Goal: Transaction & Acquisition: Purchase product/service

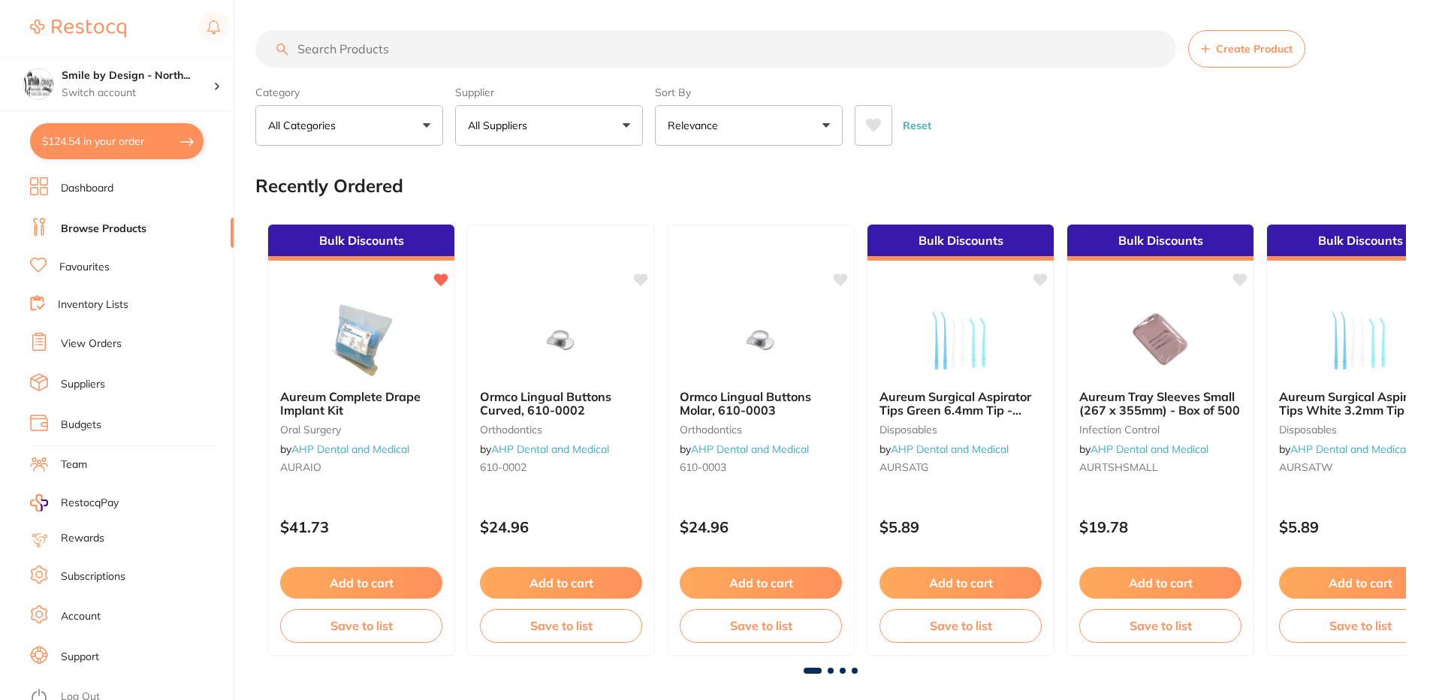
click at [390, 50] on input "search" at bounding box center [715, 49] width 921 height 38
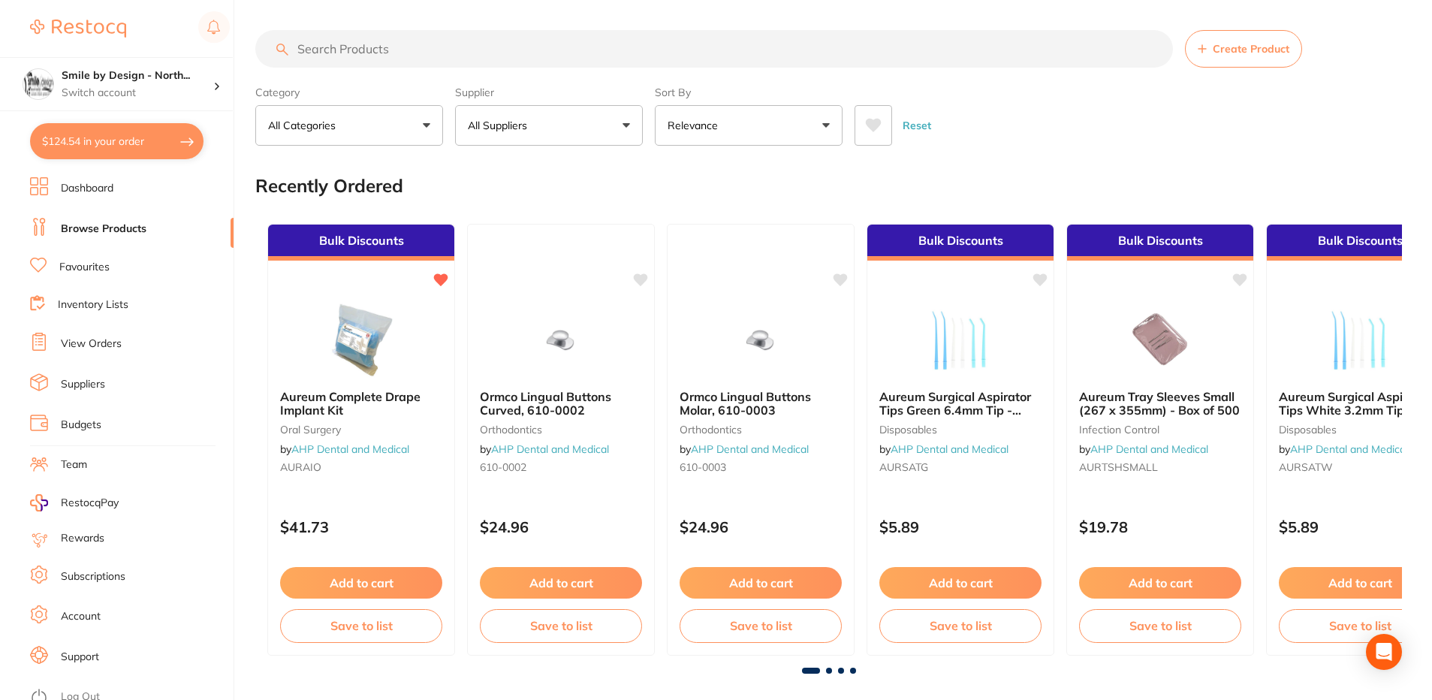
click at [315, 50] on input "search" at bounding box center [714, 49] width 918 height 38
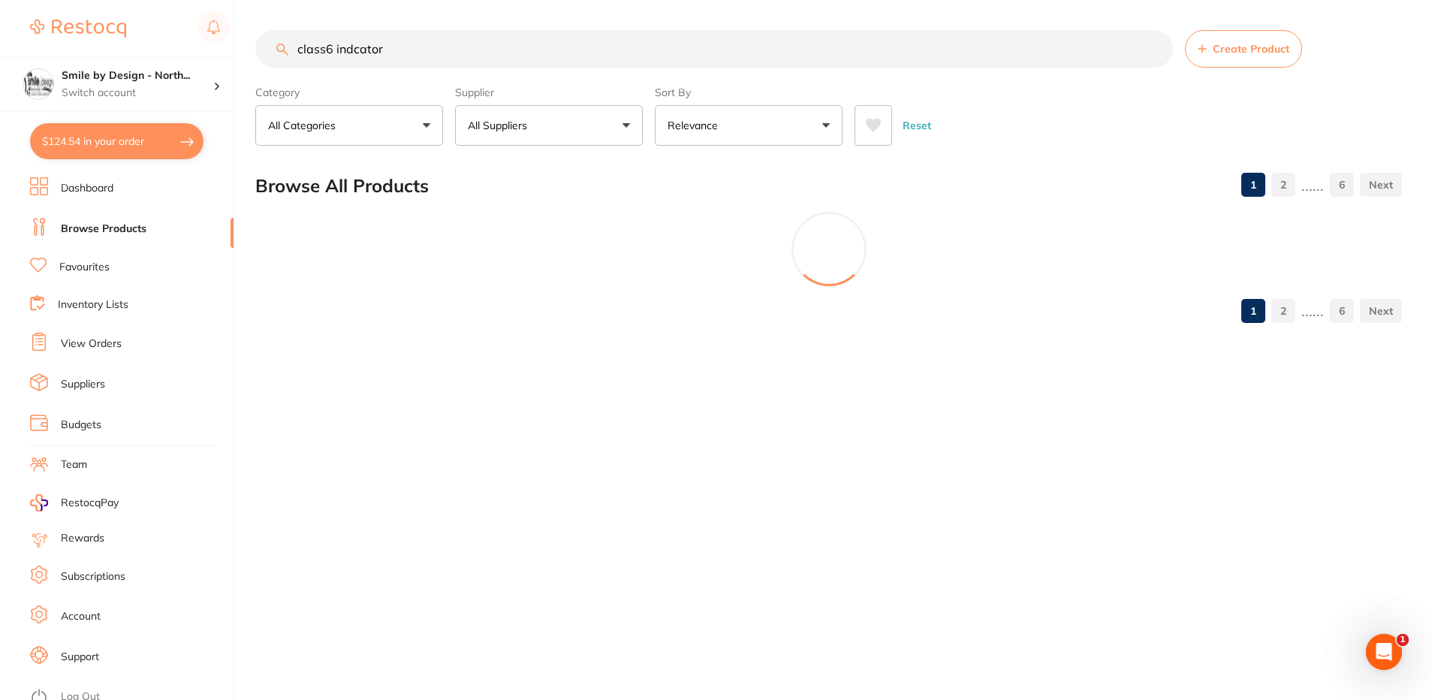
click at [527, 300] on section "Browse All Products 1 2 ...... 6 1 2 ...... 6" at bounding box center [828, 247] width 1147 height 173
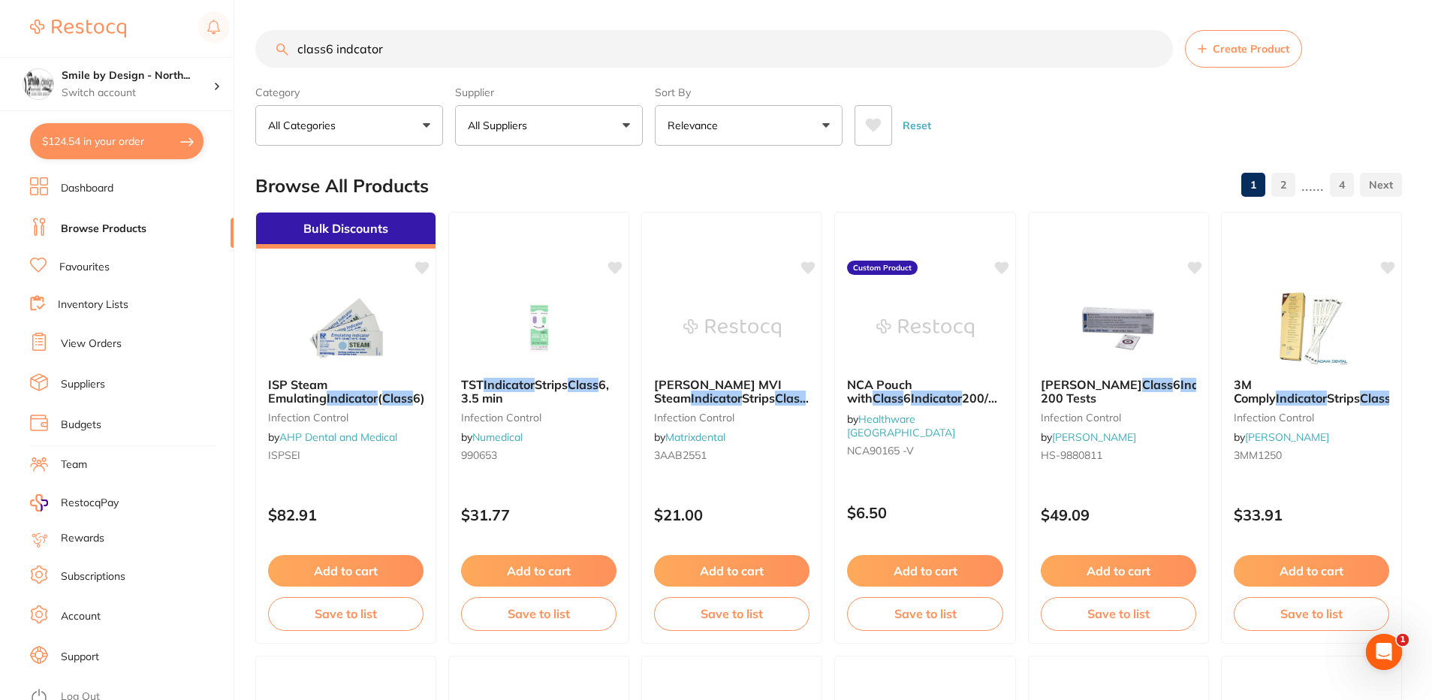
click at [397, 46] on input "class6 indcator" at bounding box center [714, 49] width 918 height 38
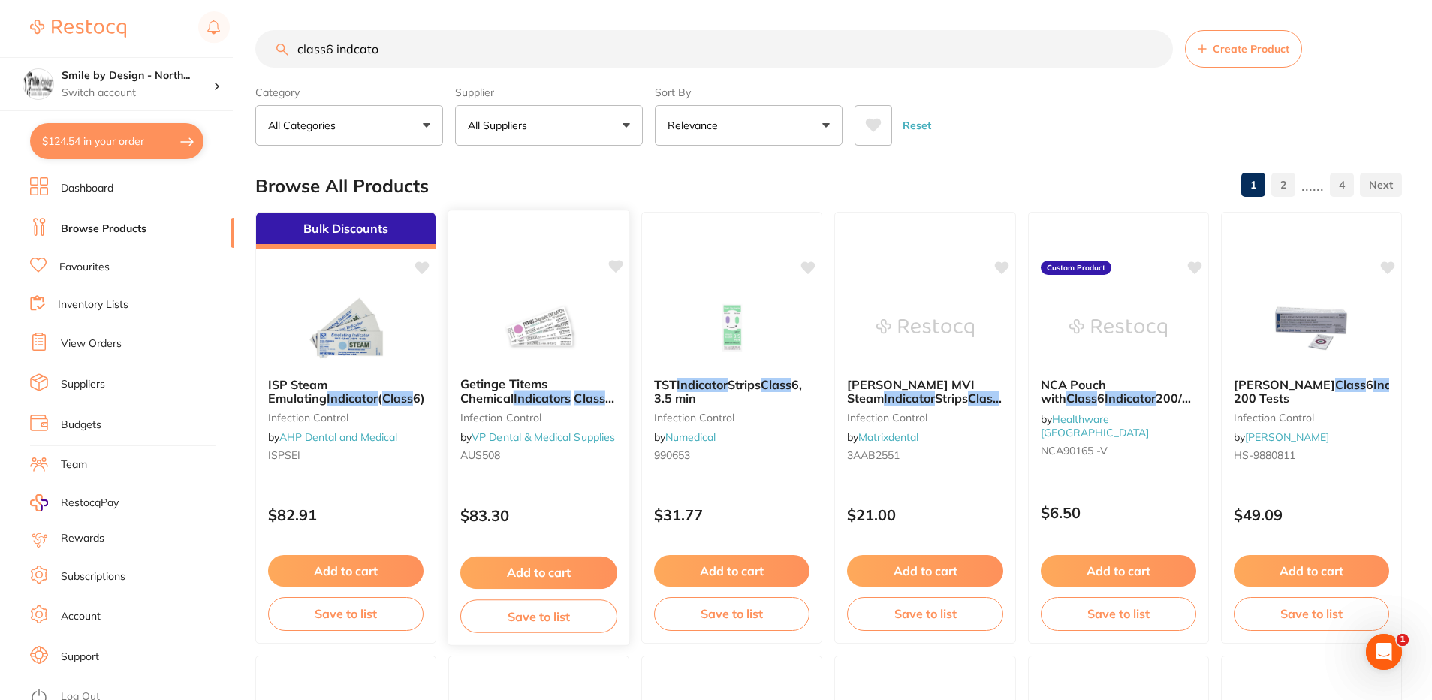
type input "class6 indcato"
click at [545, 329] on img at bounding box center [539, 327] width 98 height 76
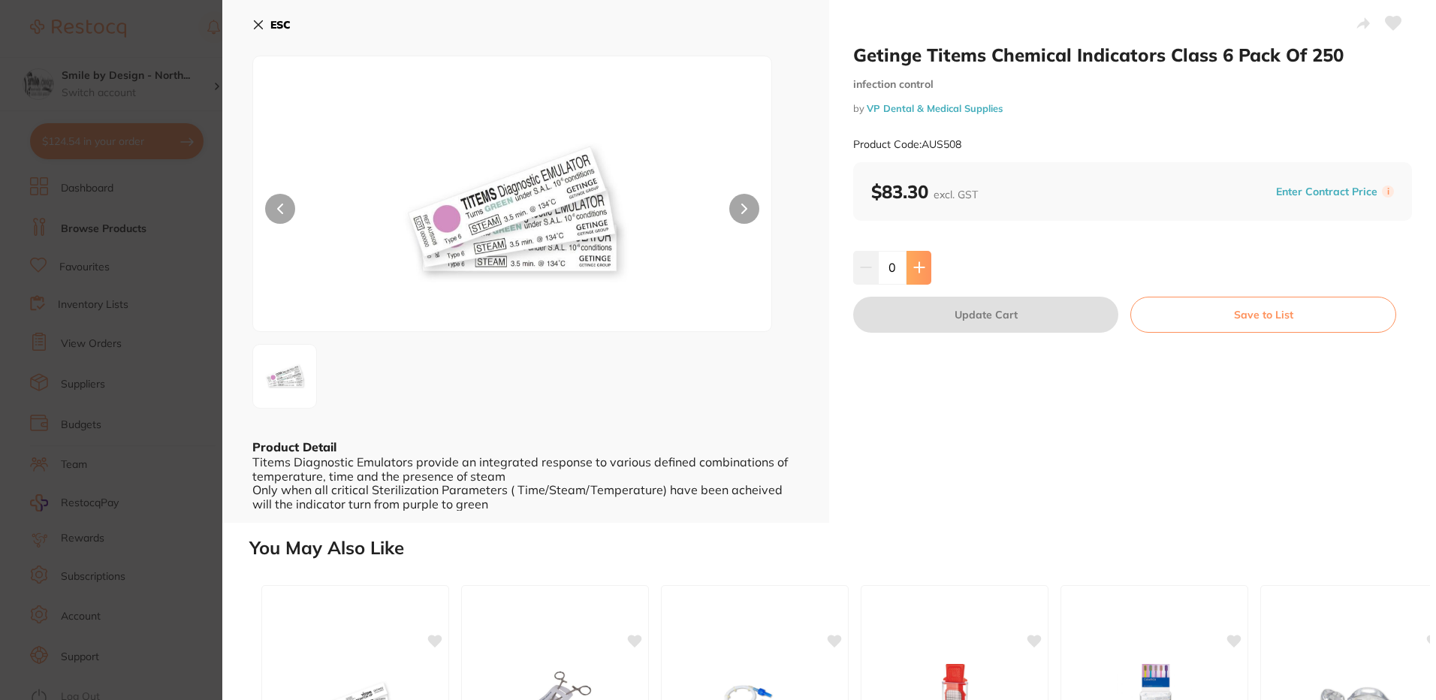
click at [921, 260] on button at bounding box center [918, 267] width 25 height 33
type input "1"
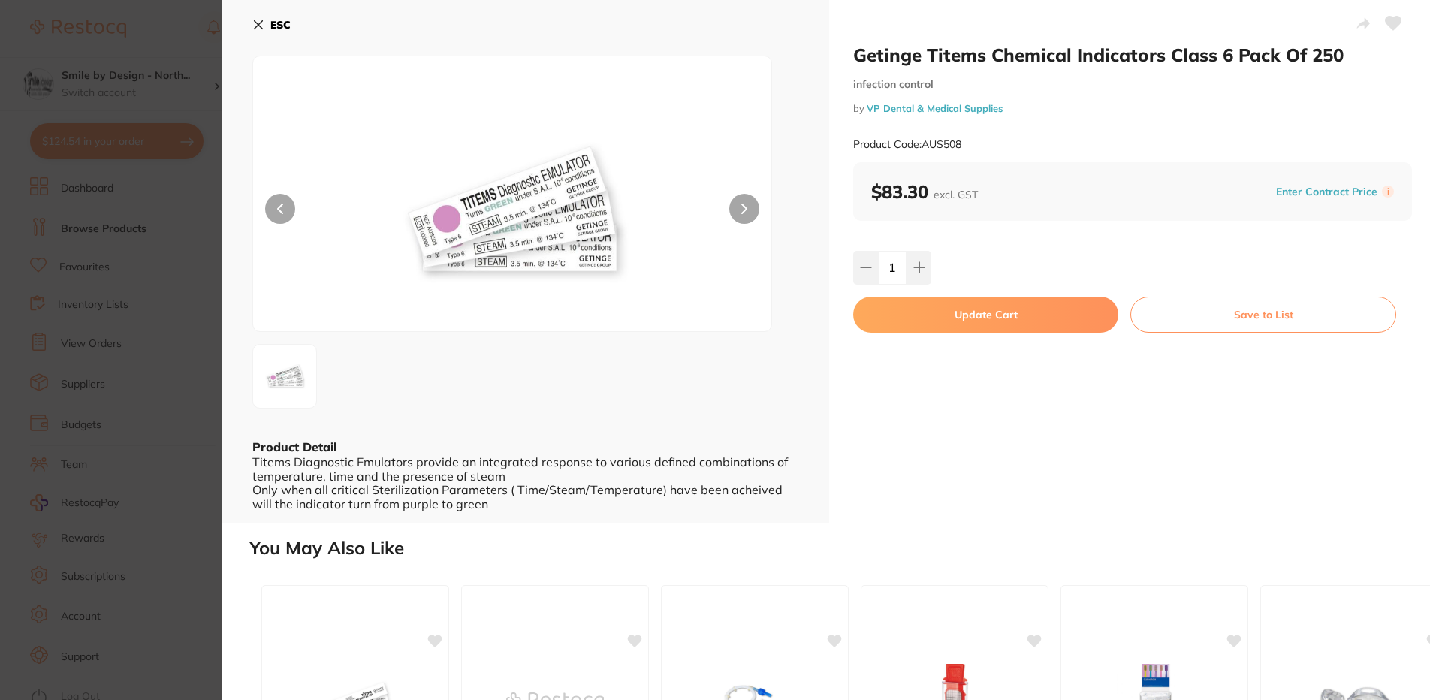
click at [939, 315] on button "Update Cart" at bounding box center [985, 315] width 265 height 36
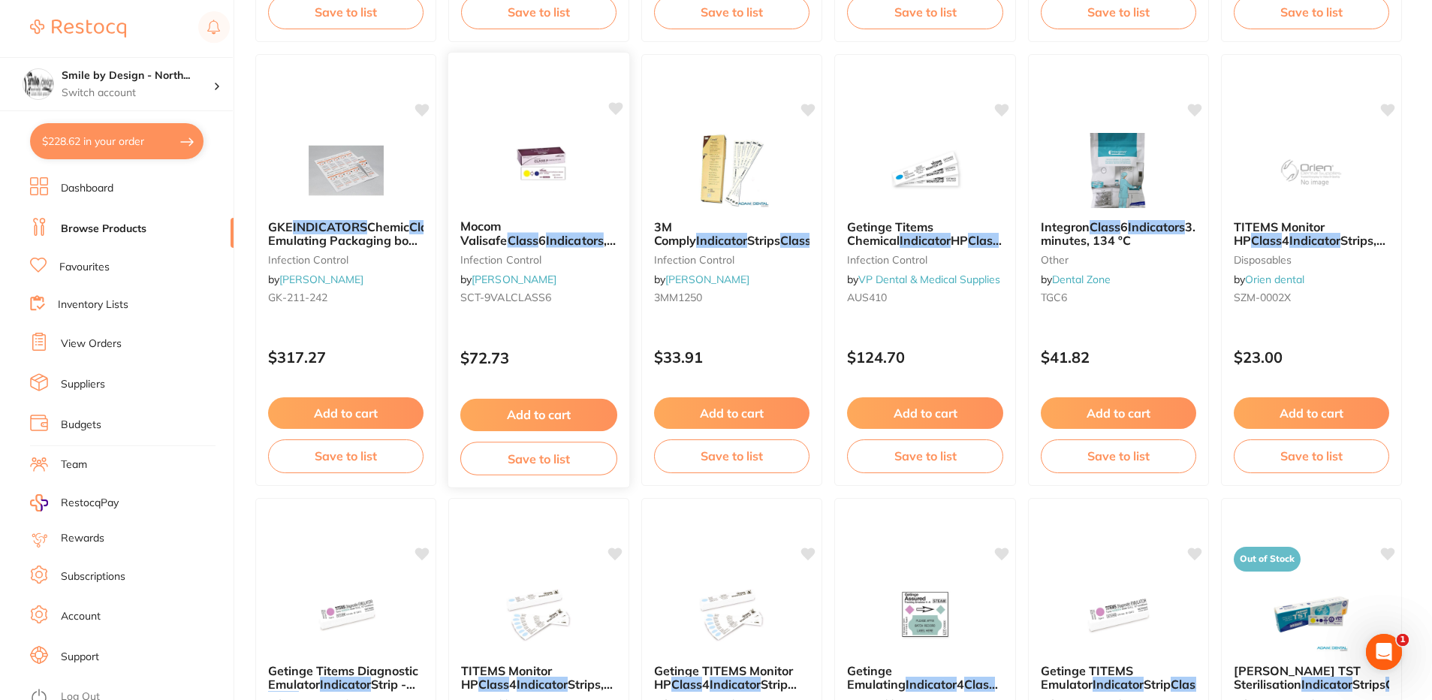
scroll to position [902, 0]
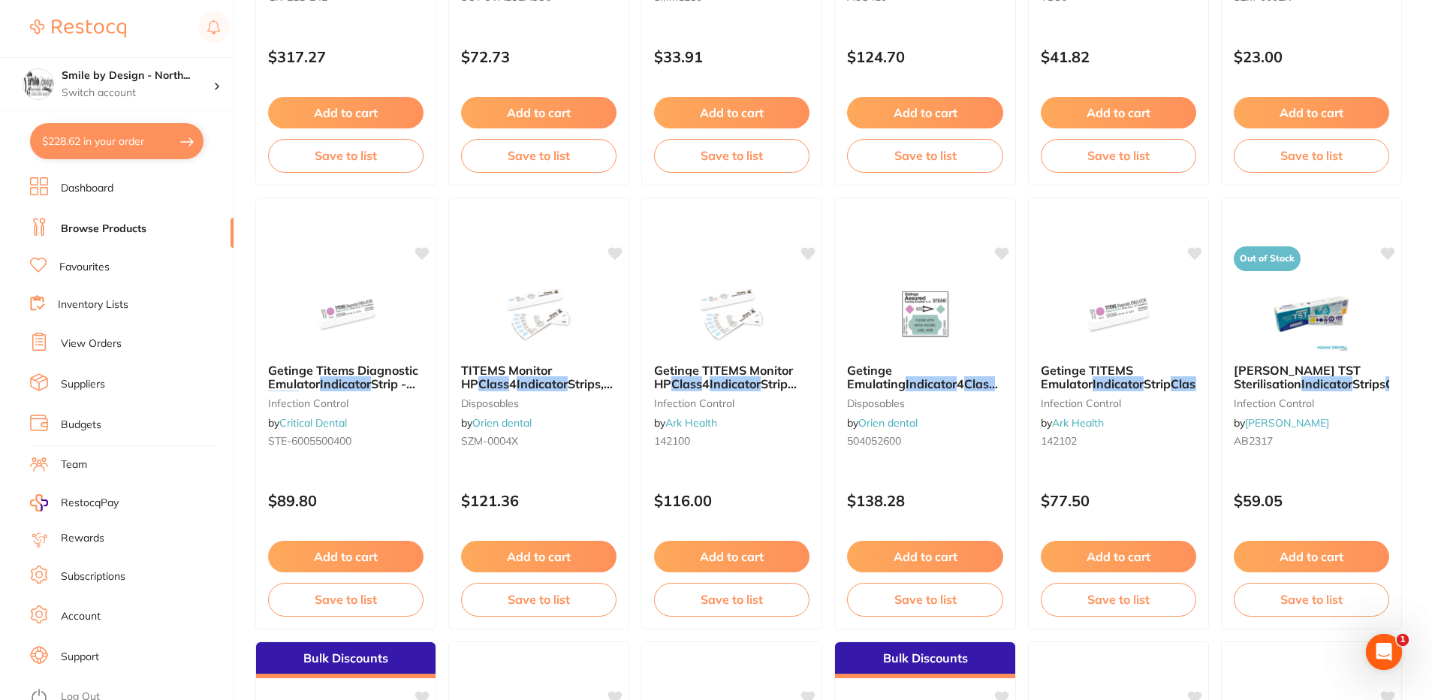
drag, startPoint x: 1076, startPoint y: 295, endPoint x: 886, endPoint y: 382, distance: 209.0
click at [1077, 295] on img at bounding box center [1118, 313] width 98 height 75
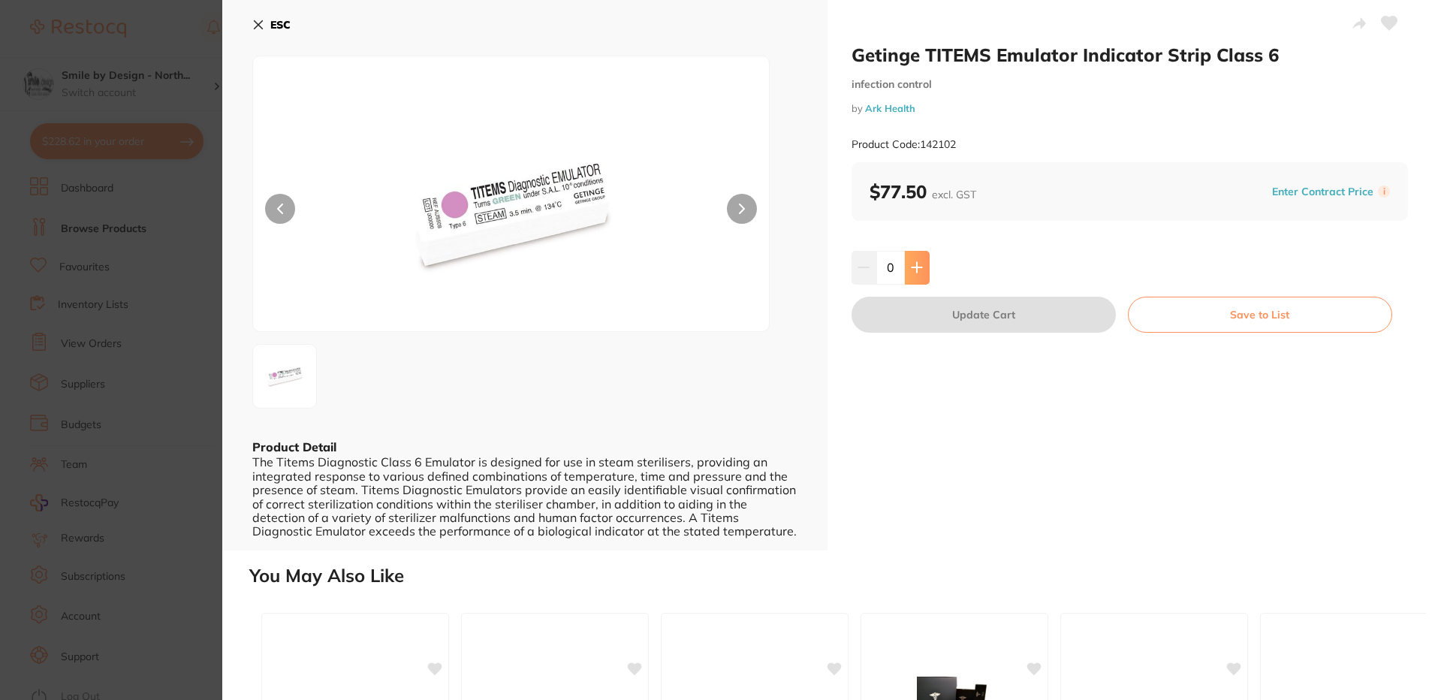
click at [912, 263] on icon at bounding box center [917, 267] width 12 height 12
type input "1"
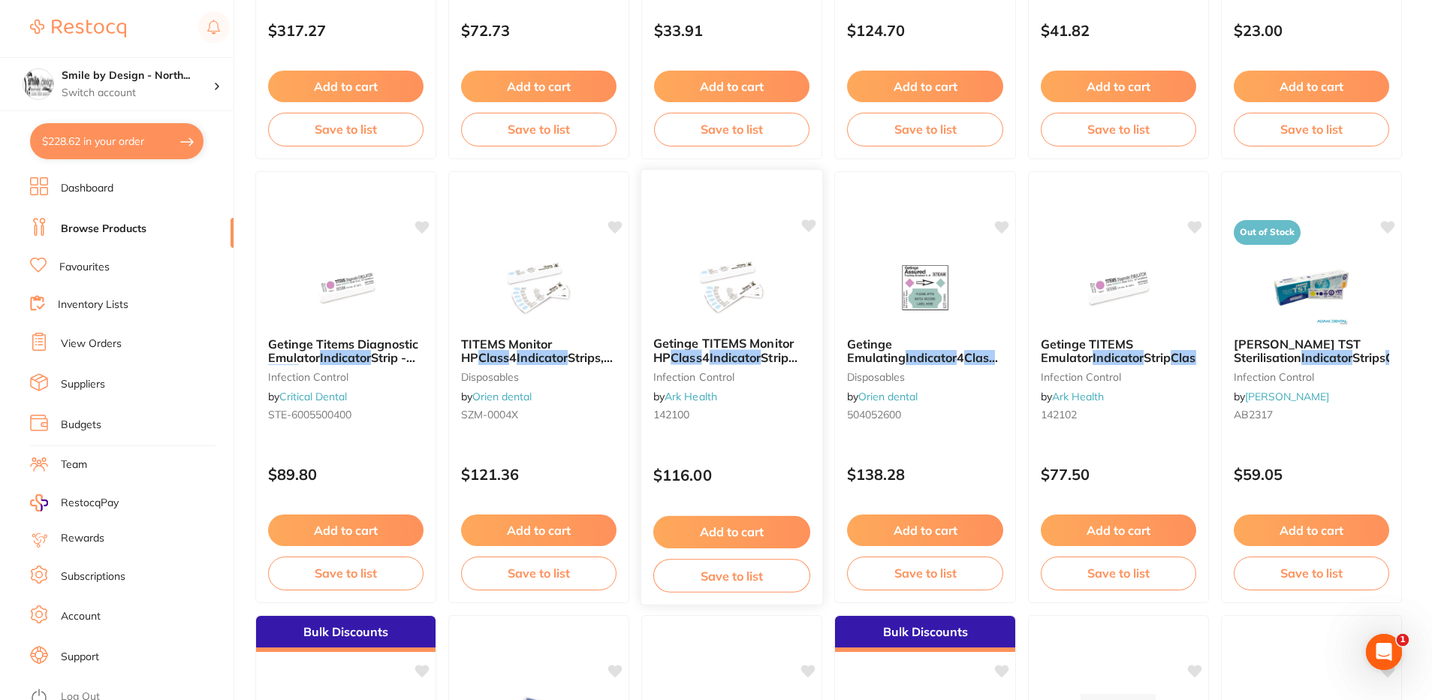
scroll to position [902, 0]
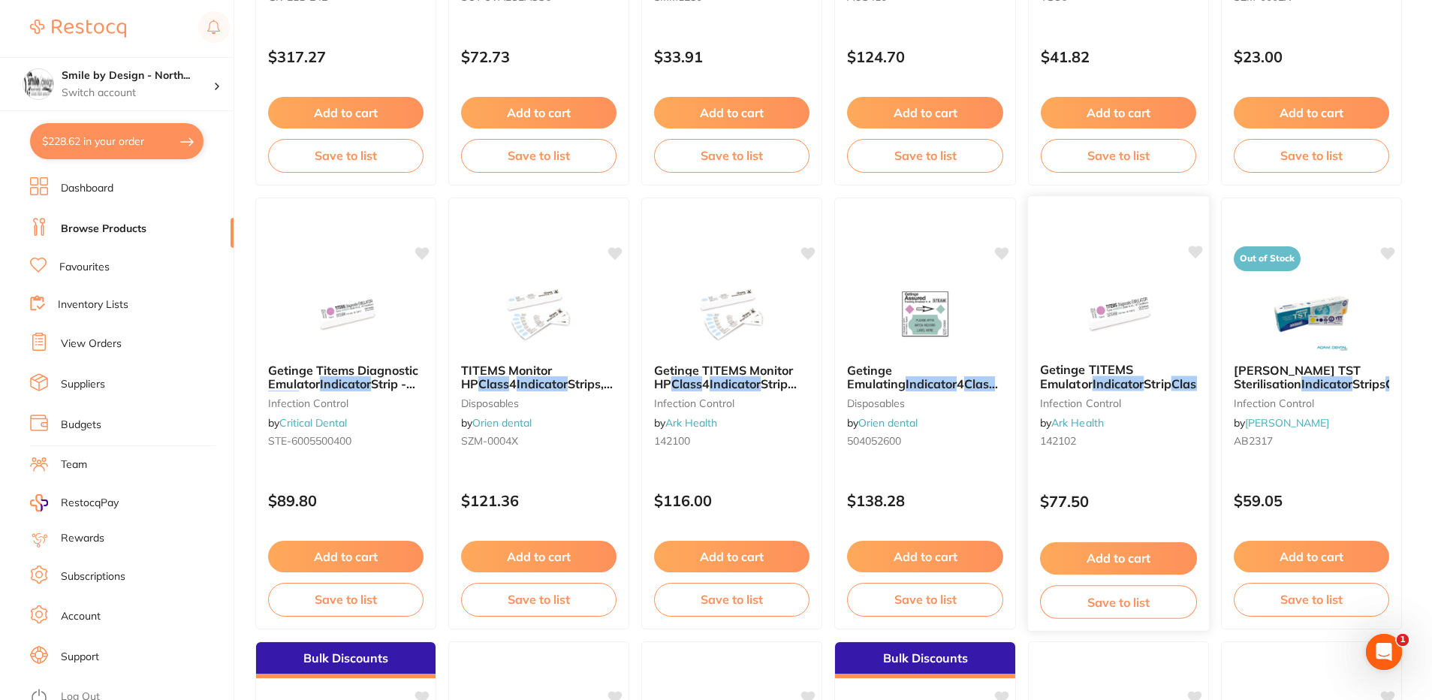
click at [1122, 295] on img at bounding box center [1118, 313] width 98 height 76
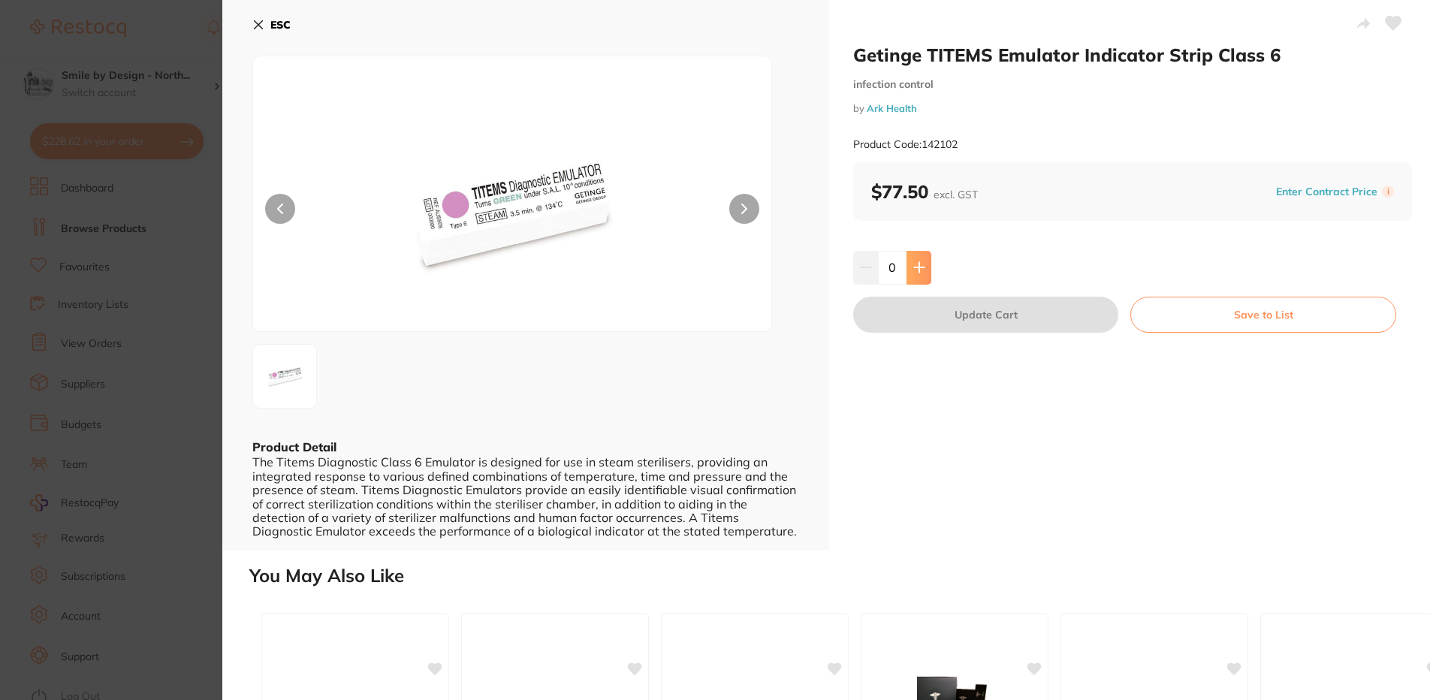
click at [906, 261] on button at bounding box center [918, 267] width 25 height 33
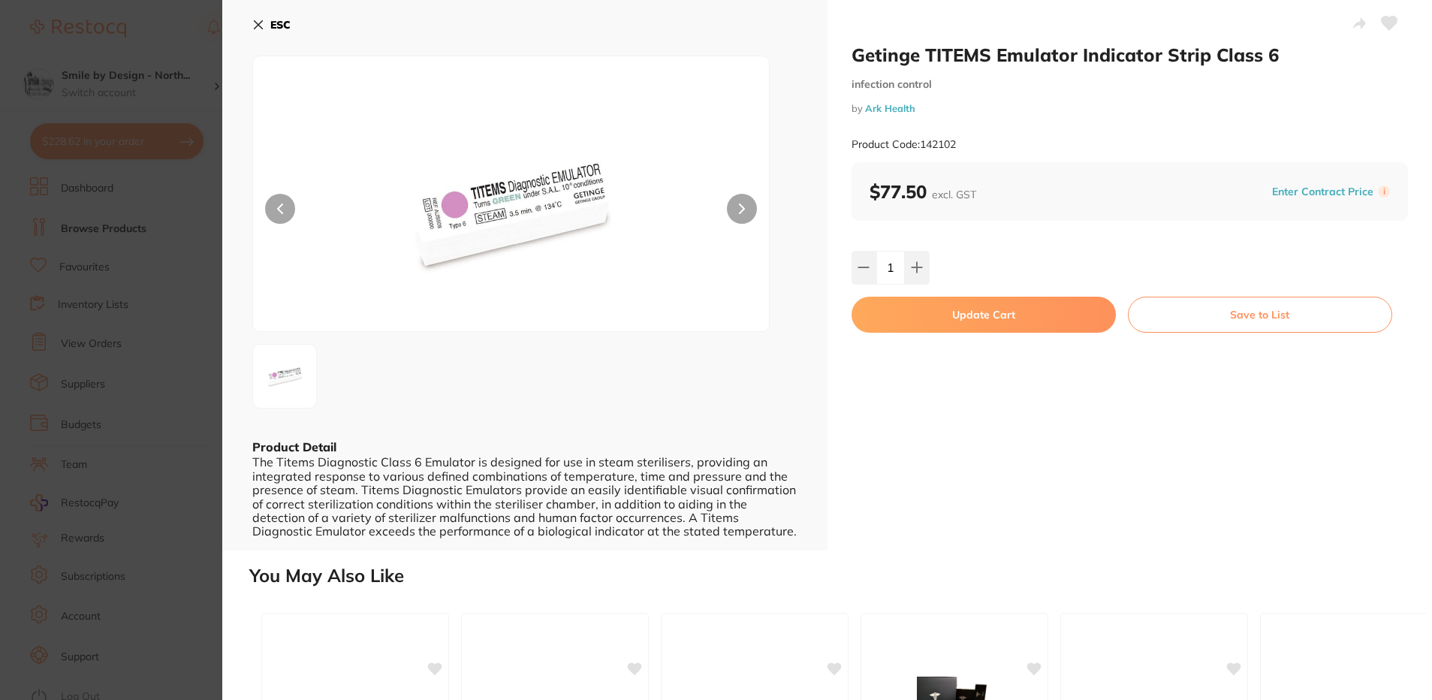
type input "1"
click at [924, 309] on button "Update Cart" at bounding box center [985, 315] width 265 height 36
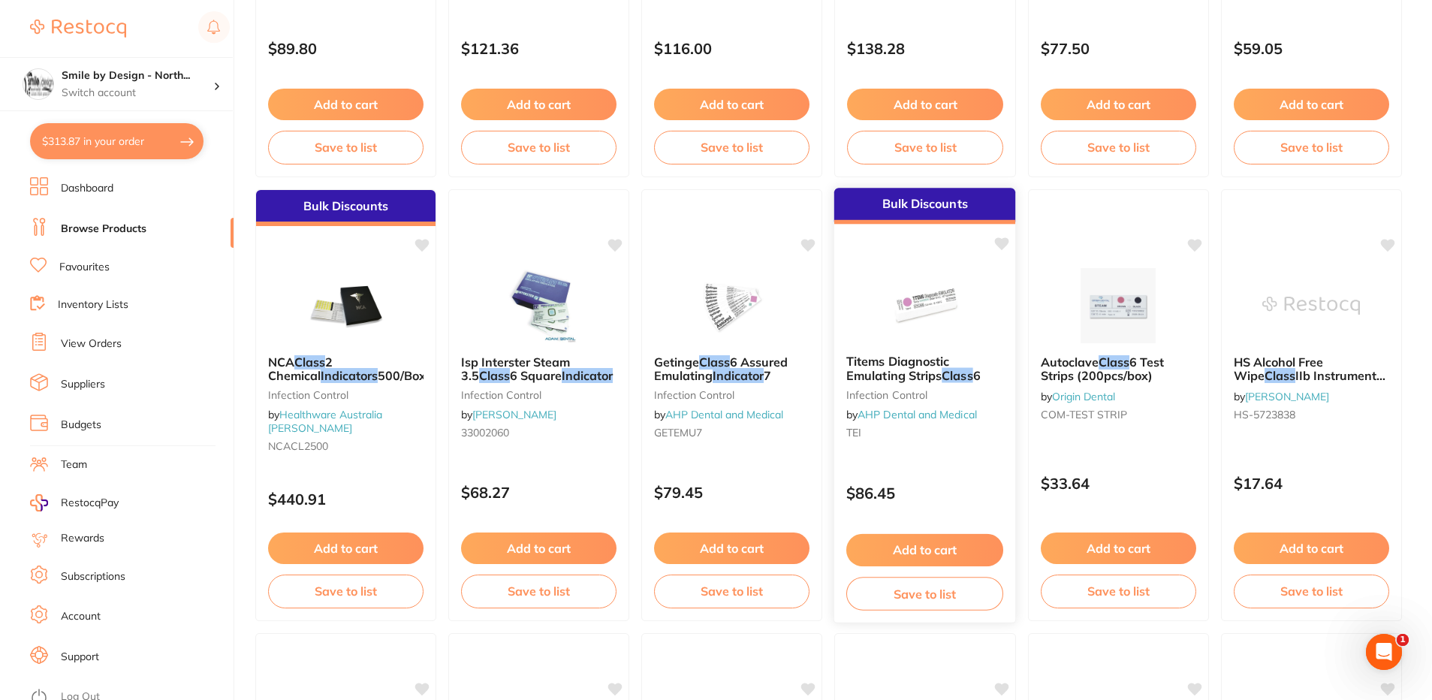
scroll to position [1352, 0]
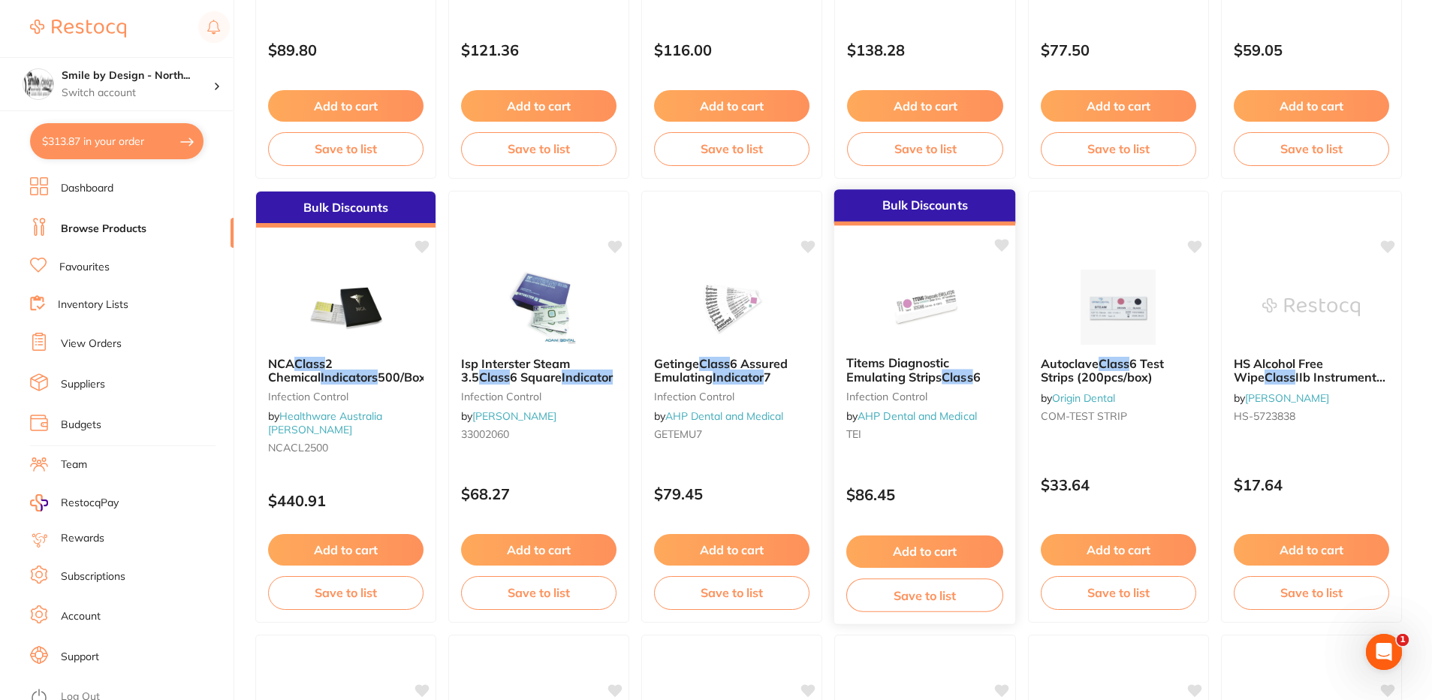
click at [896, 363] on span "Titems Diagnostic Emulating Strips" at bounding box center [897, 369] width 103 height 29
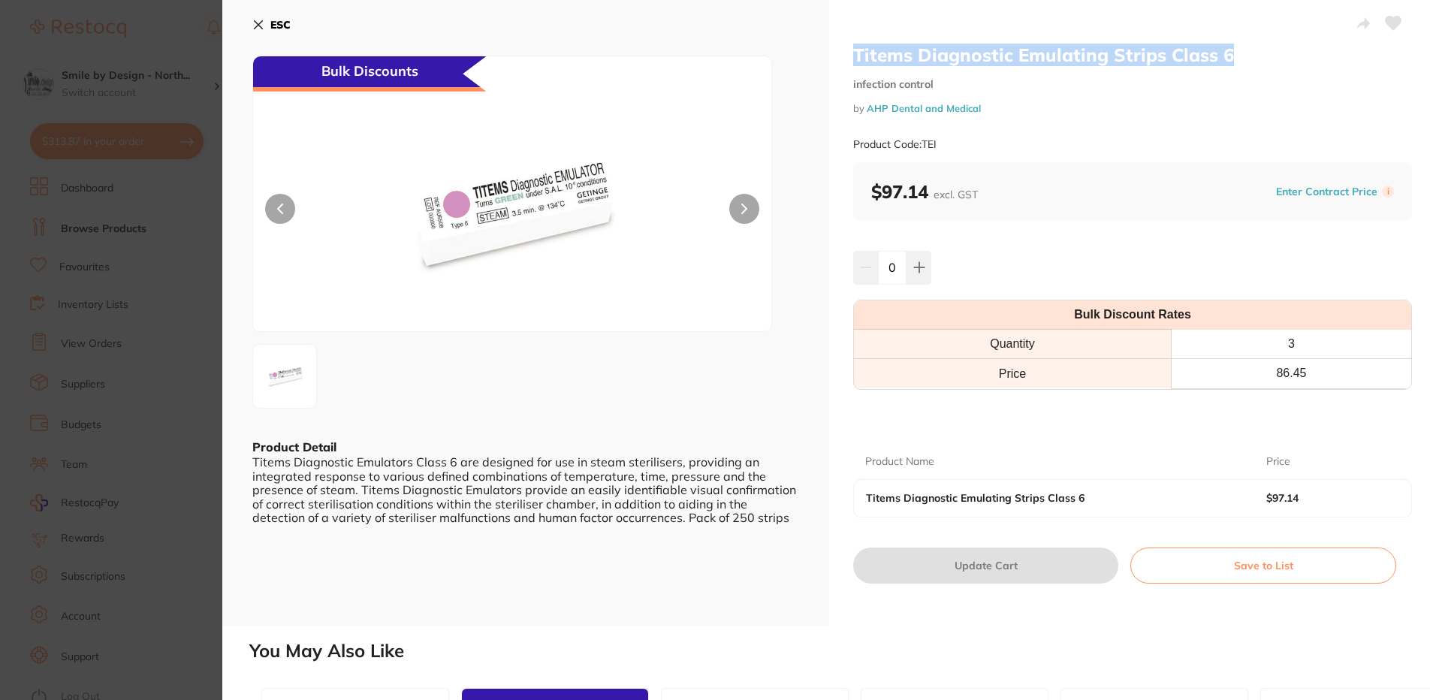
drag, startPoint x: 852, startPoint y: 51, endPoint x: 1228, endPoint y: 57, distance: 376.2
click at [1228, 57] on h2 "Titems Diagnostic Emulating Strips Class 6" at bounding box center [1132, 55] width 559 height 23
copy h2 "Titems Diagnostic Emulating Strips Class 6"
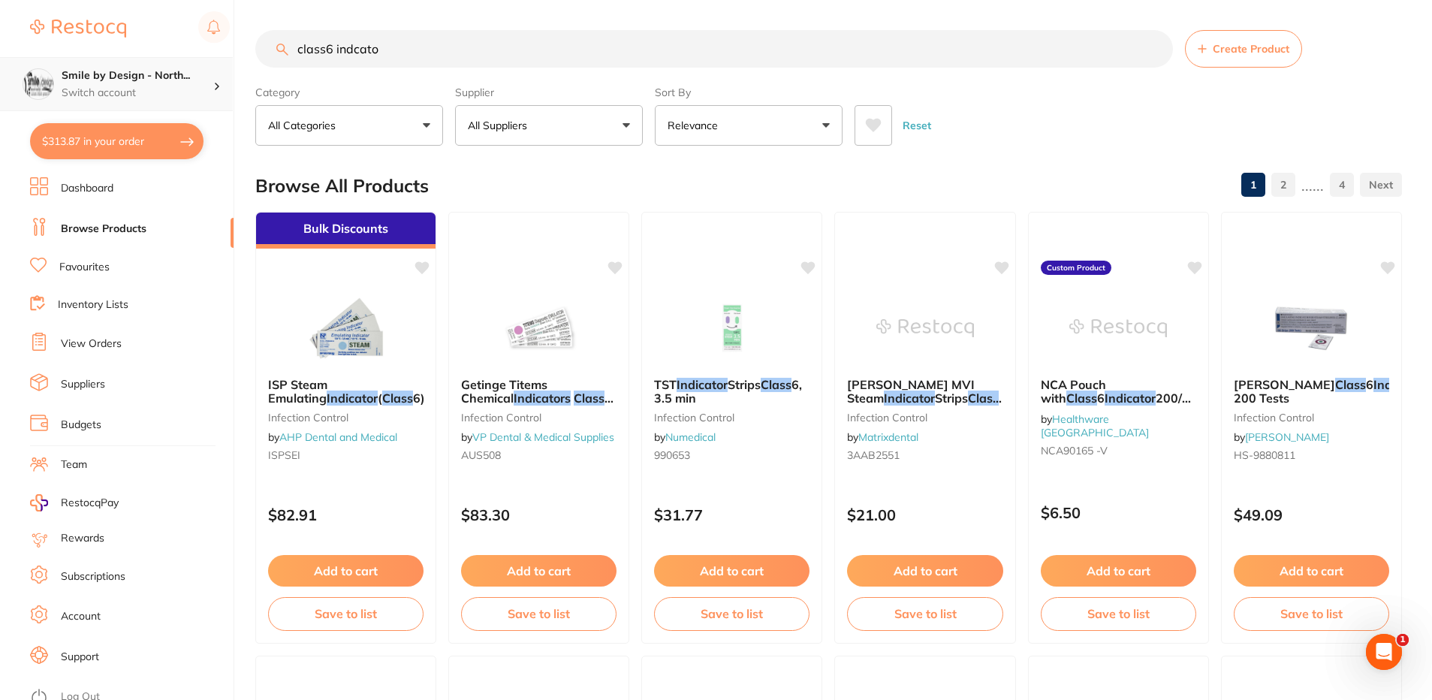
scroll to position [1, 0]
drag, startPoint x: 404, startPoint y: 51, endPoint x: 131, endPoint y: 80, distance: 274.9
click at [140, 74] on div "$313.87 Smile by Design - North... Switch account Smile by Design - [GEOGRAPHIC…" at bounding box center [716, 350] width 1432 height 700
paste input "Titems Diagnostic Emulating Strips Class 6"
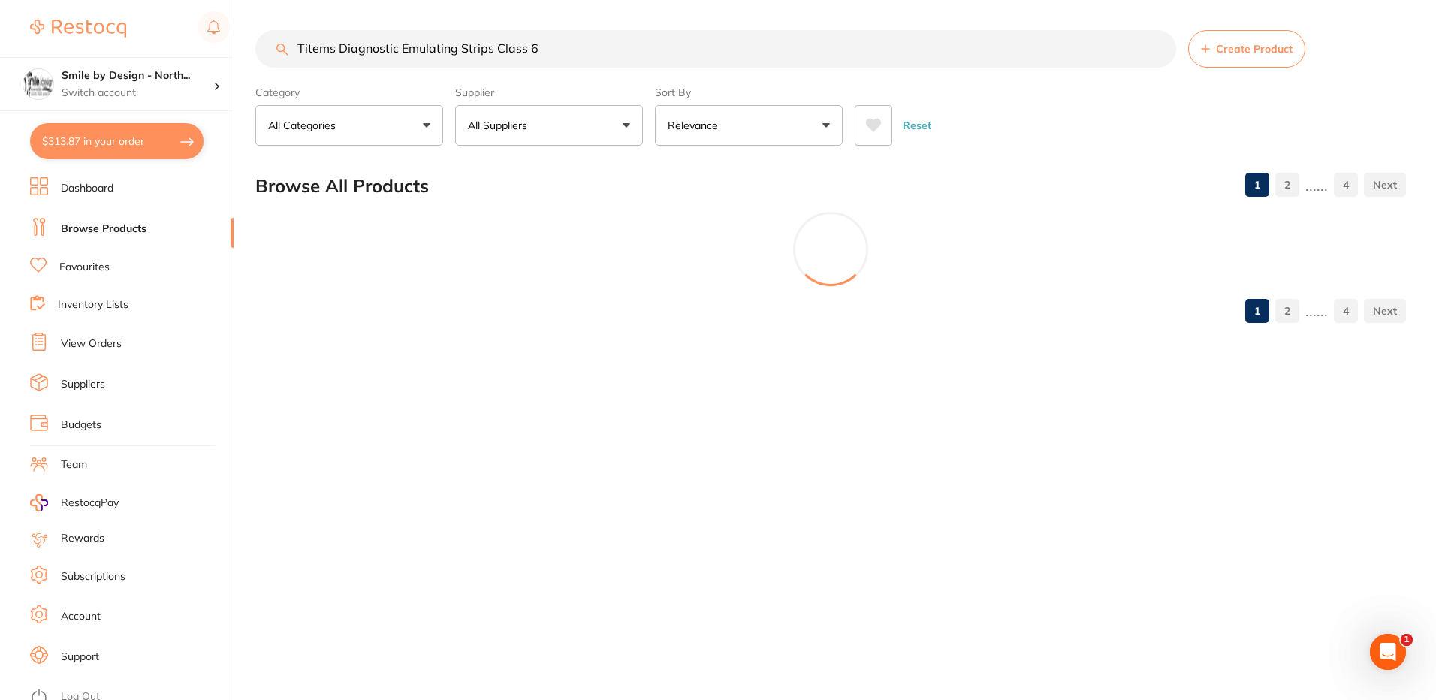
type input "Titems Diagnostic Emulating Strips Class 6"
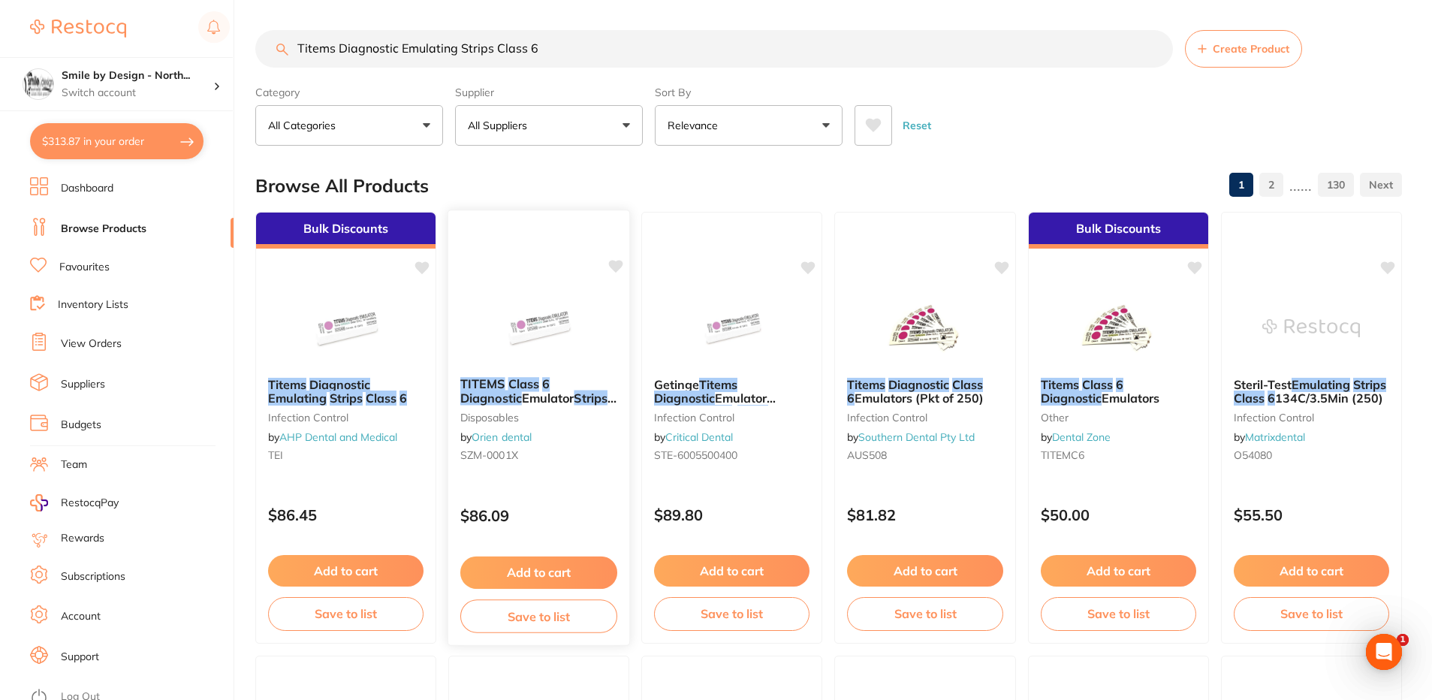
scroll to position [0, 0]
drag, startPoint x: 1109, startPoint y: 324, endPoint x: 1096, endPoint y: 333, distance: 15.6
click at [1109, 324] on img at bounding box center [1118, 328] width 98 height 75
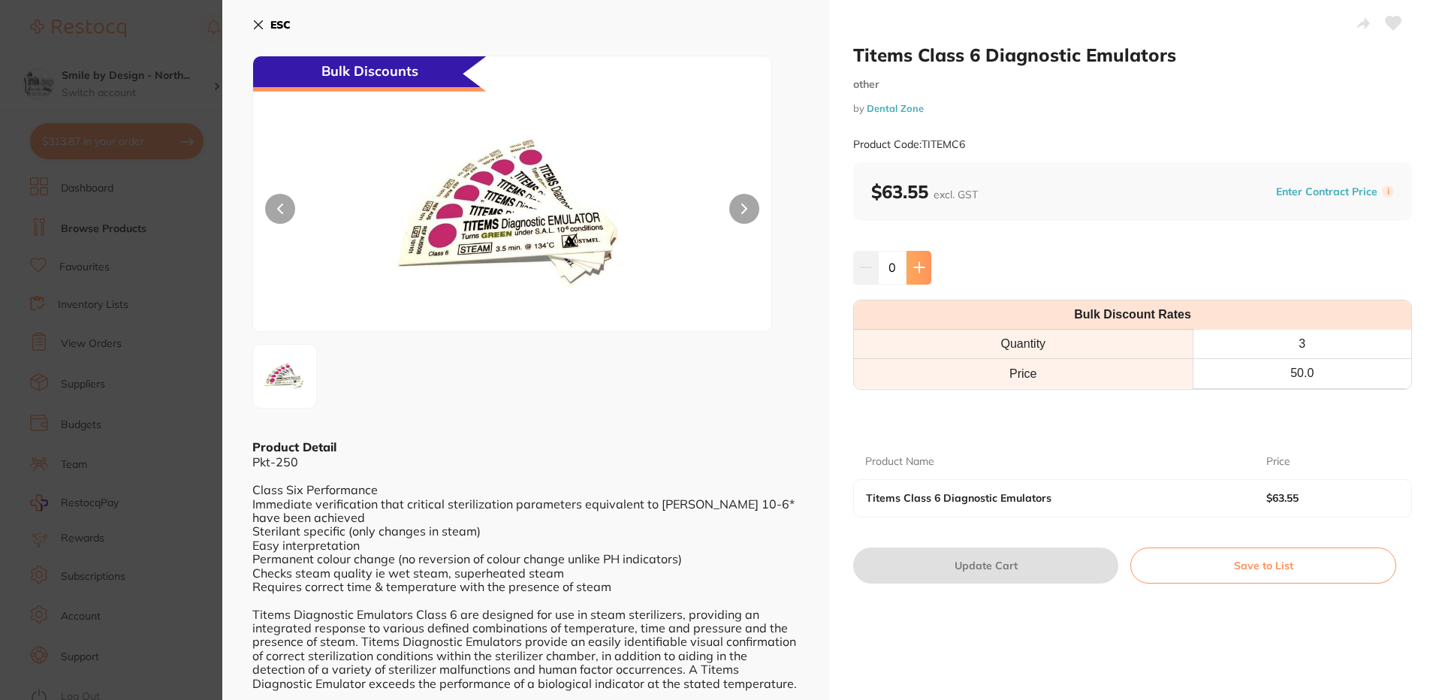
click at [922, 279] on button at bounding box center [918, 267] width 25 height 33
type input "3"
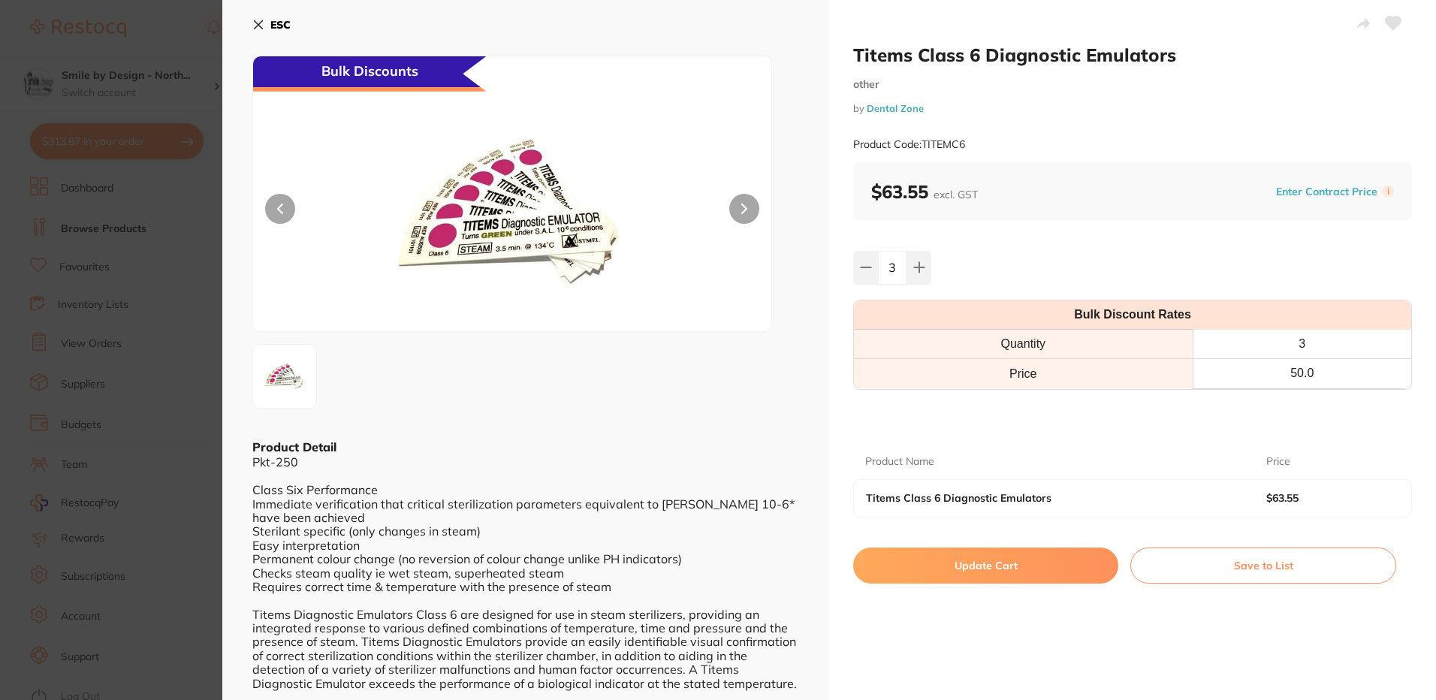
click at [963, 566] on button "Update Cart" at bounding box center [985, 565] width 265 height 36
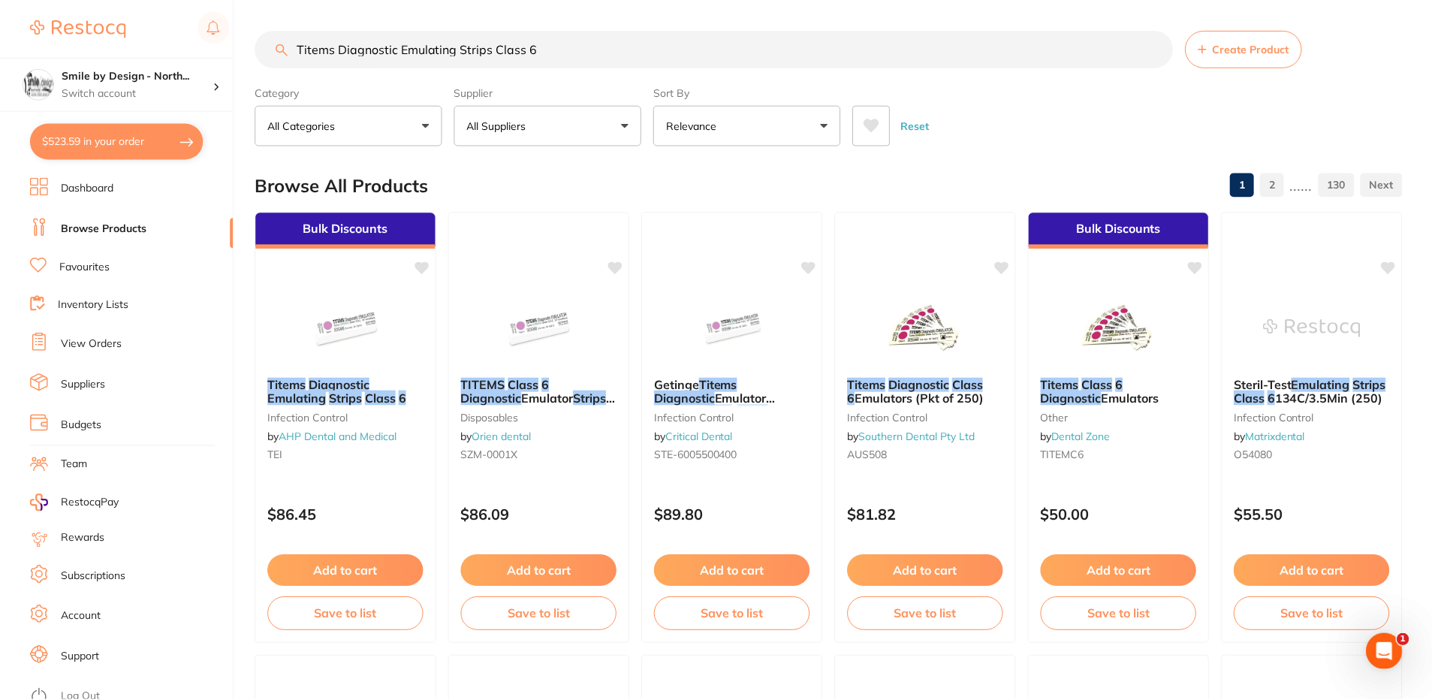
scroll to position [1, 0]
click at [136, 140] on button "$478.87 in your order" at bounding box center [116, 141] width 173 height 36
checkbox input "true"
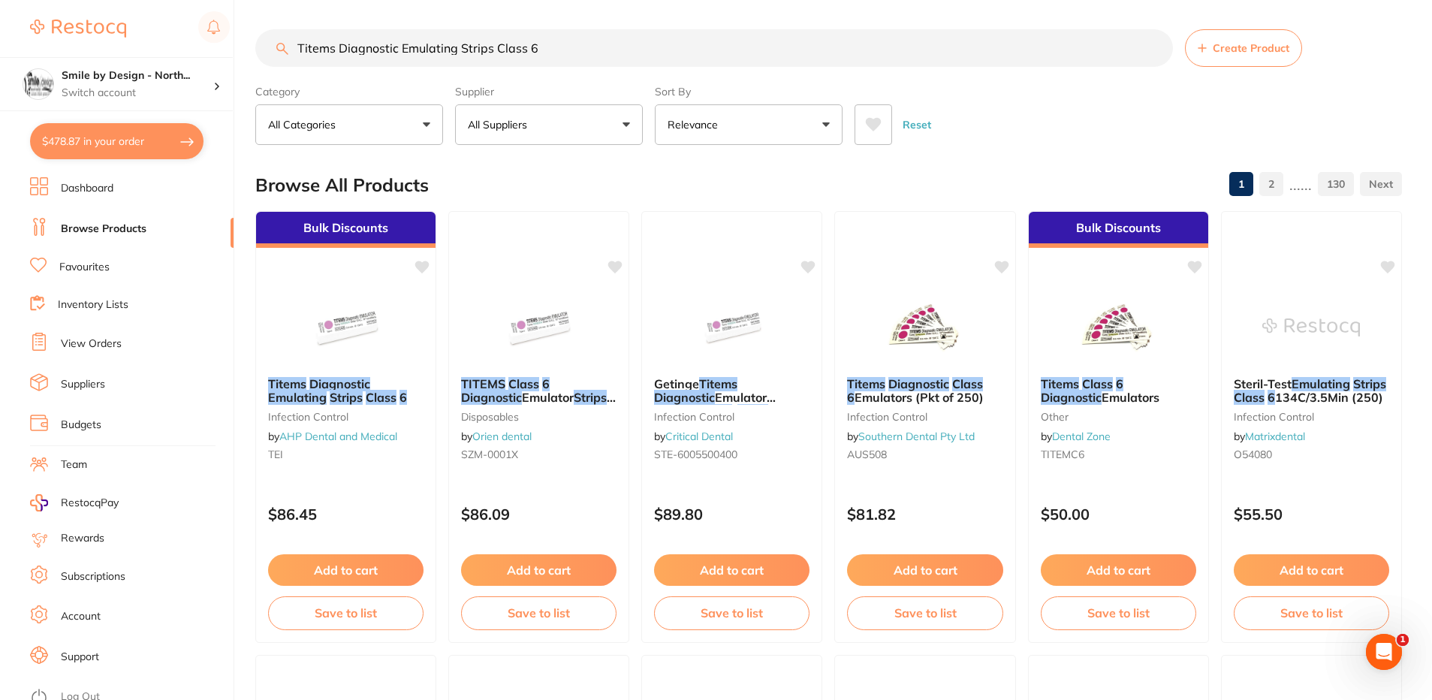
checkbox input "true"
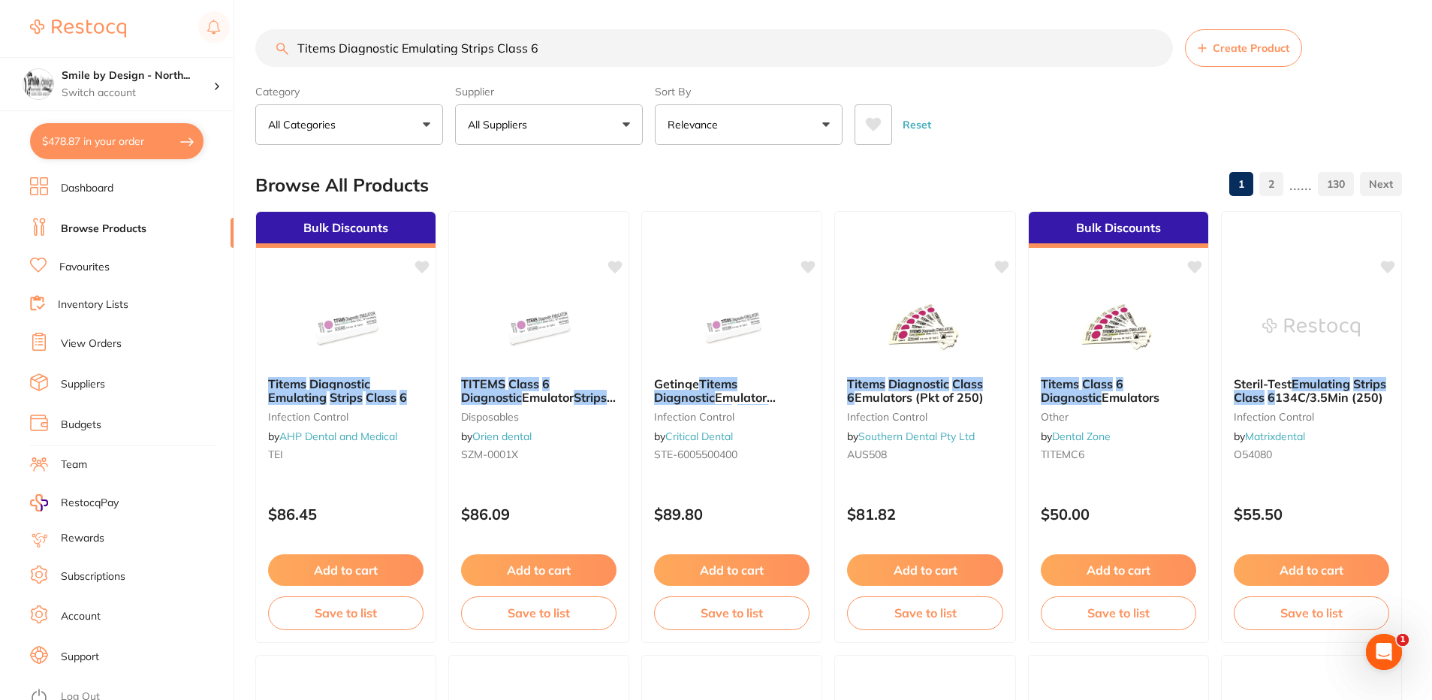
checkbox input "true"
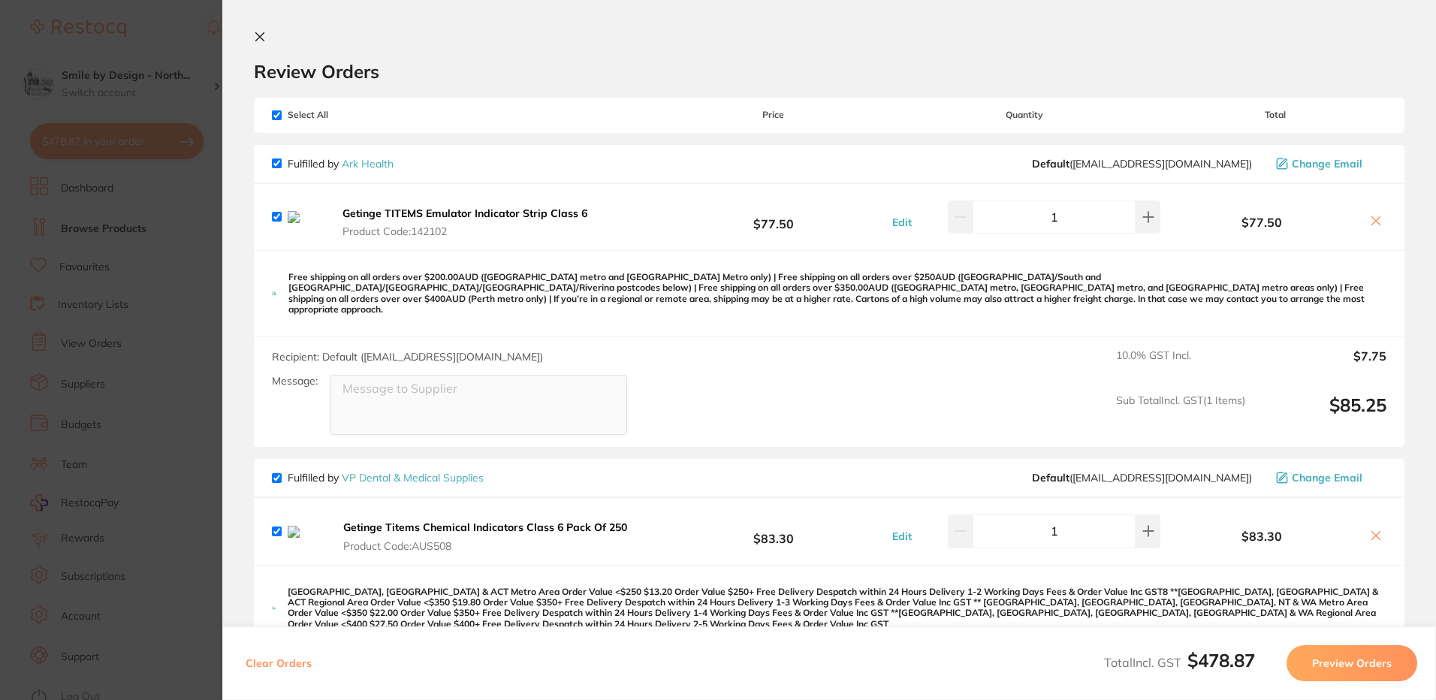
scroll to position [0, 0]
click at [1369, 224] on icon at bounding box center [1375, 221] width 12 height 12
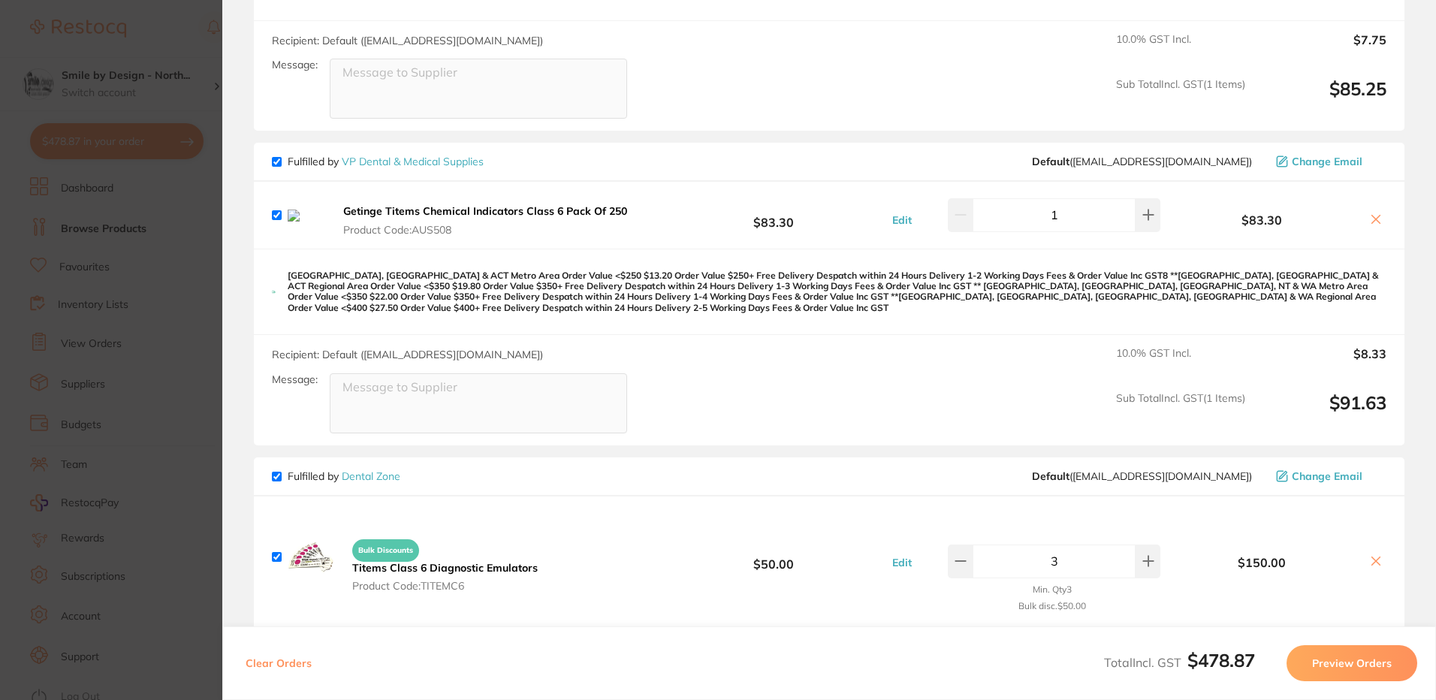
scroll to position [300, 0]
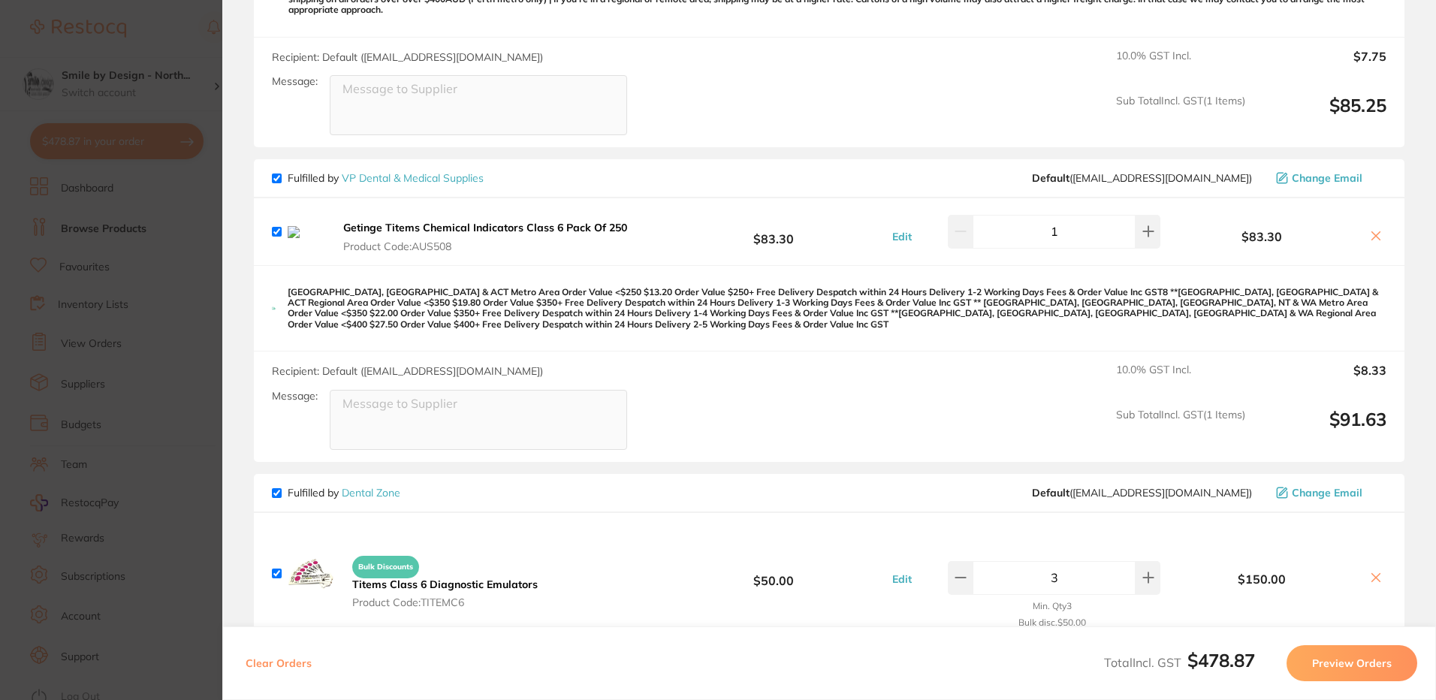
click at [1369, 234] on icon at bounding box center [1375, 236] width 12 height 12
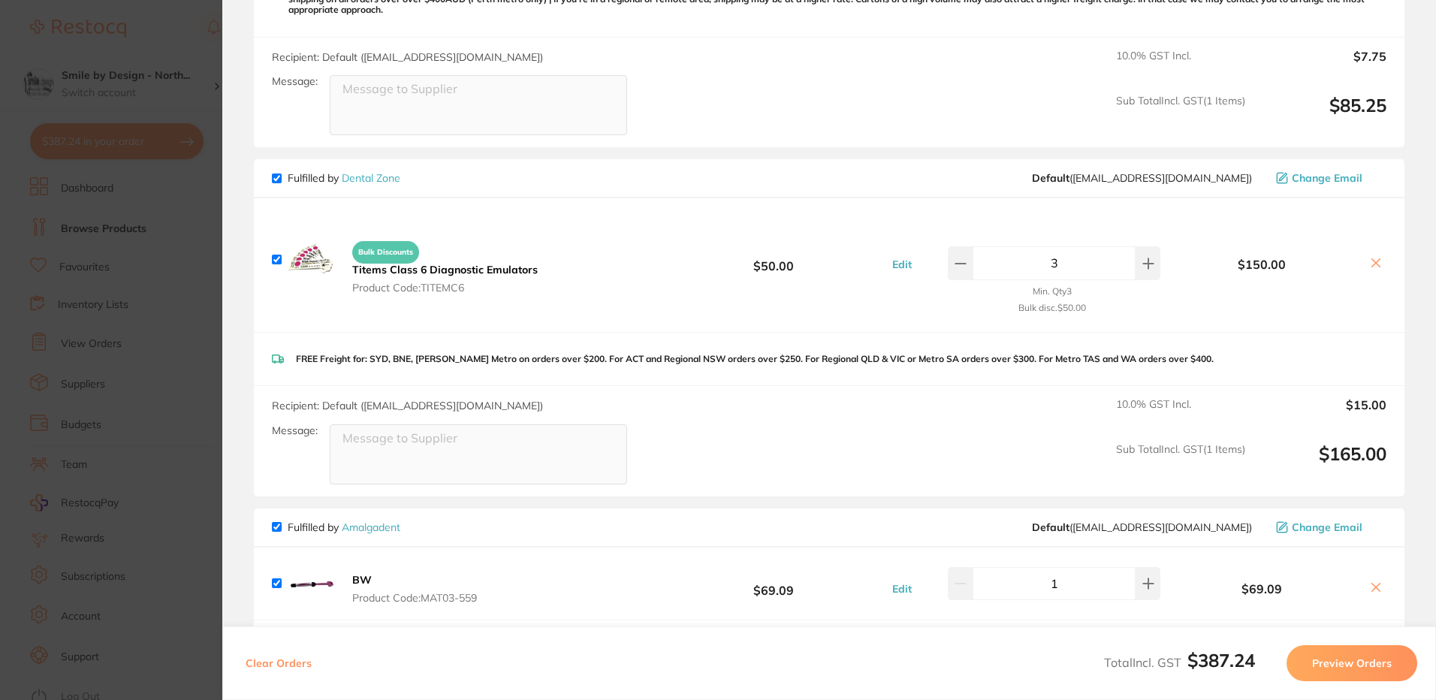
scroll to position [75, 0]
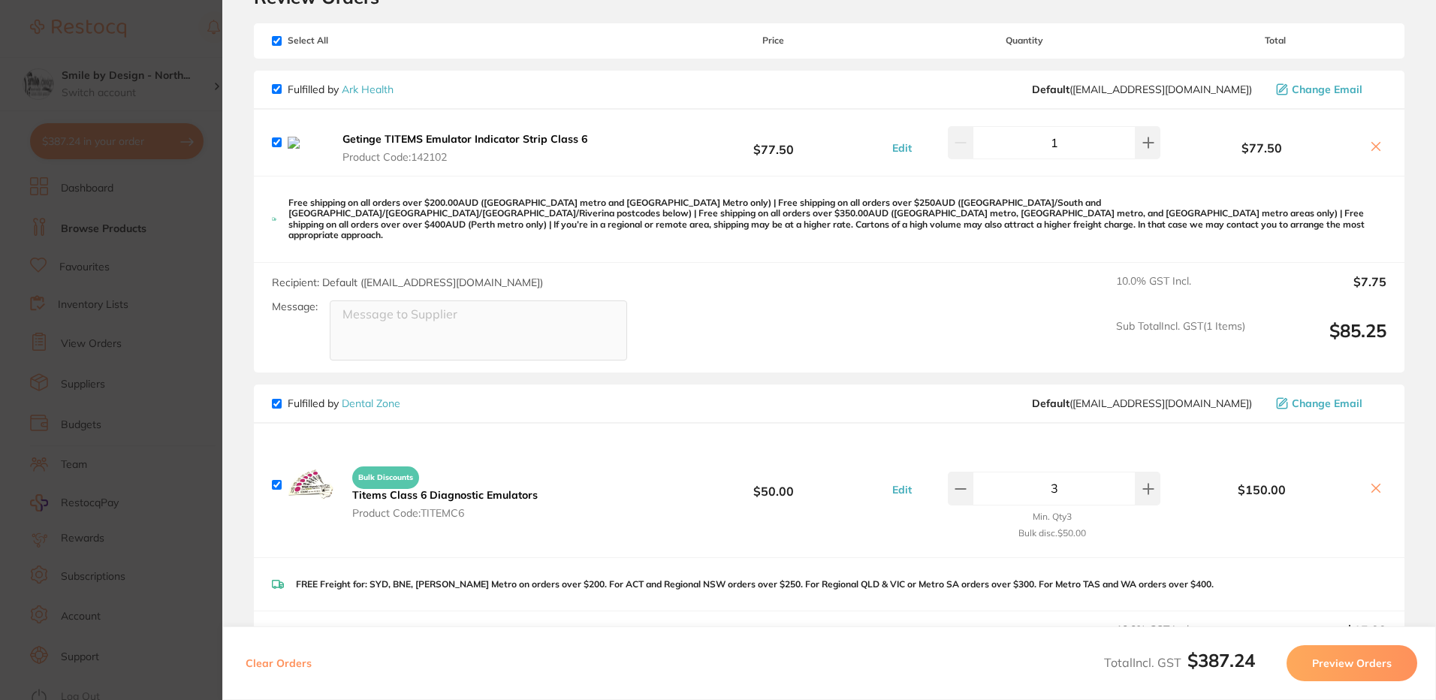
click at [1374, 142] on div "$77.50" at bounding box center [1274, 142] width 223 height 26
click at [1372, 145] on icon at bounding box center [1375, 146] width 12 height 12
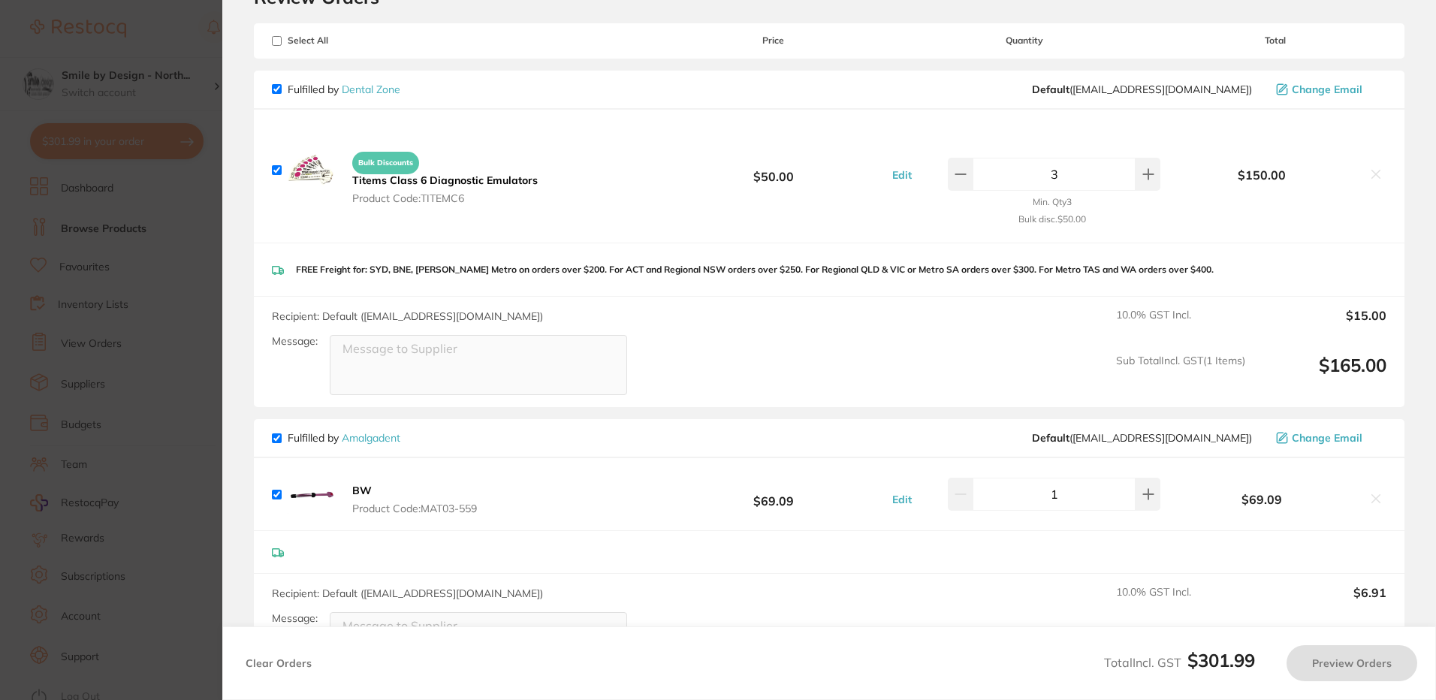
checkbox input "true"
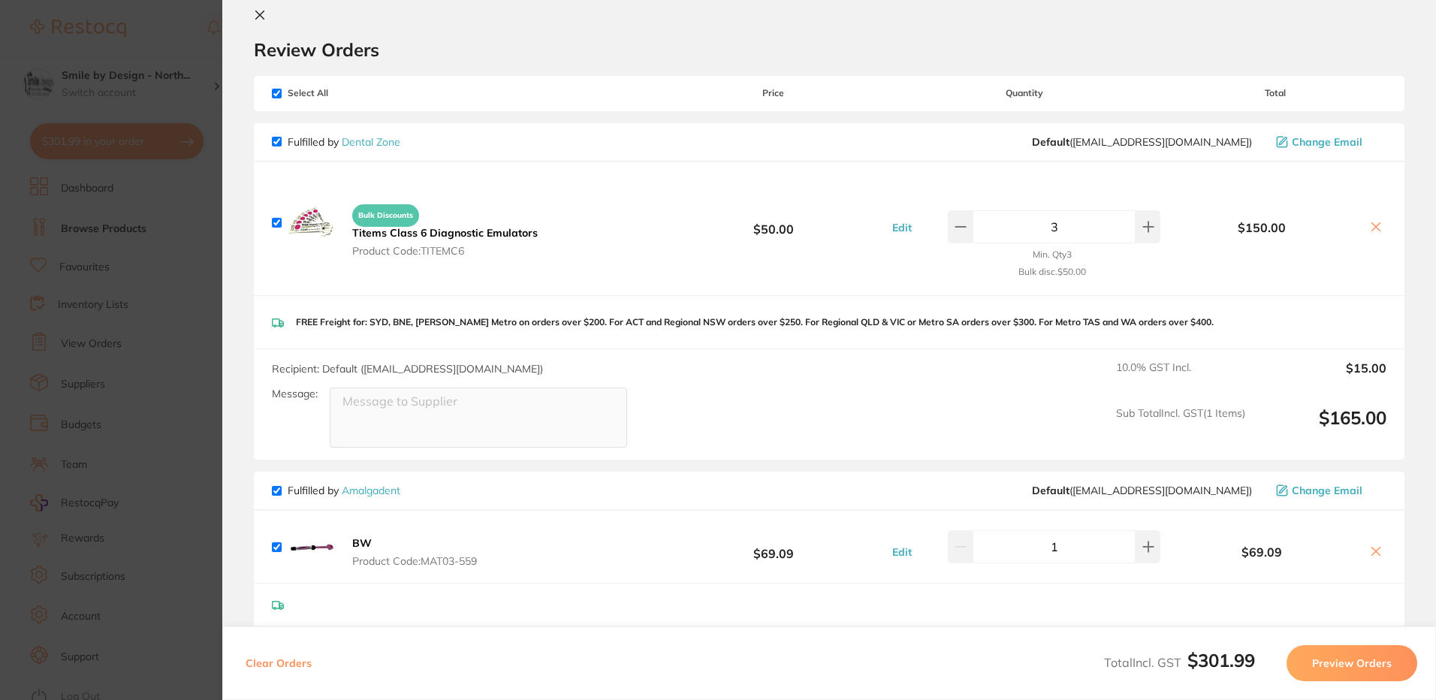
scroll to position [0, 0]
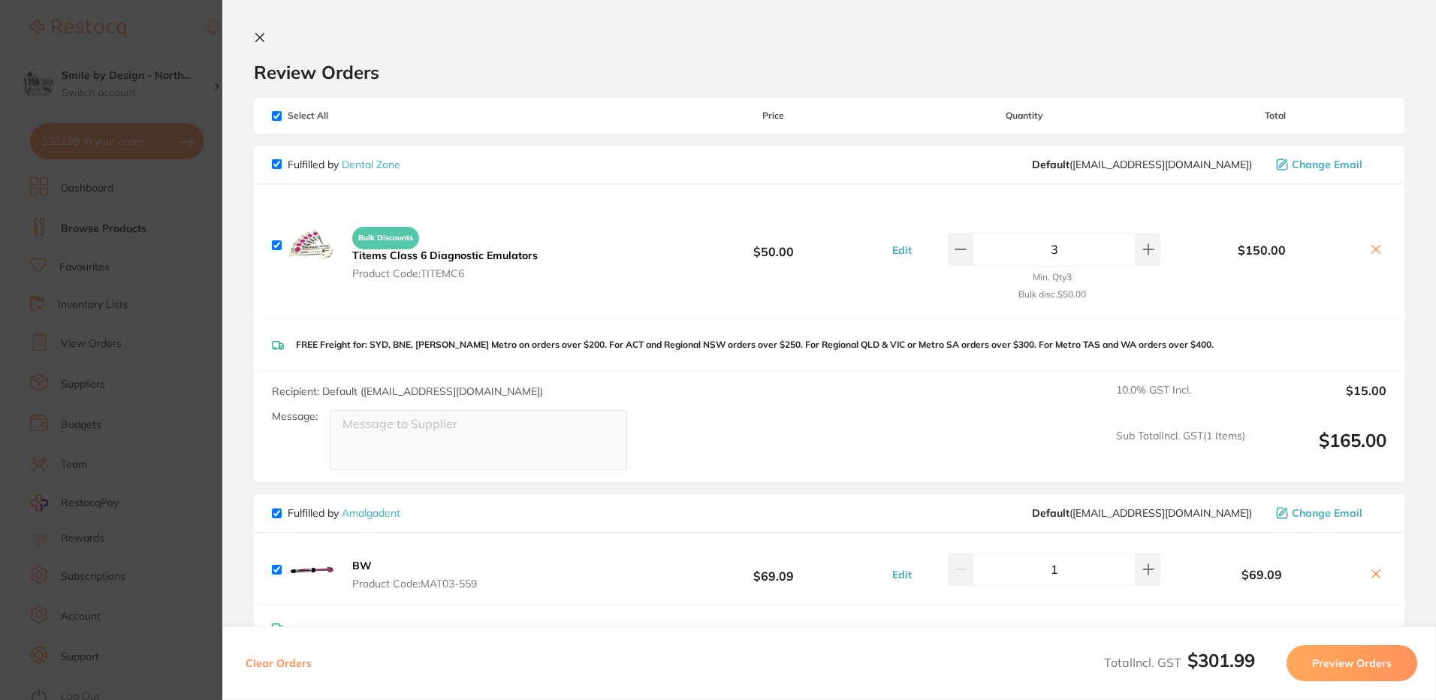
drag, startPoint x: 178, startPoint y: 383, endPoint x: 210, endPoint y: 361, distance: 38.9
click at [178, 382] on section "Update RRP Set your pre negotiated price for this item. Item Agreed RRP (excl. …" at bounding box center [718, 350] width 1436 height 700
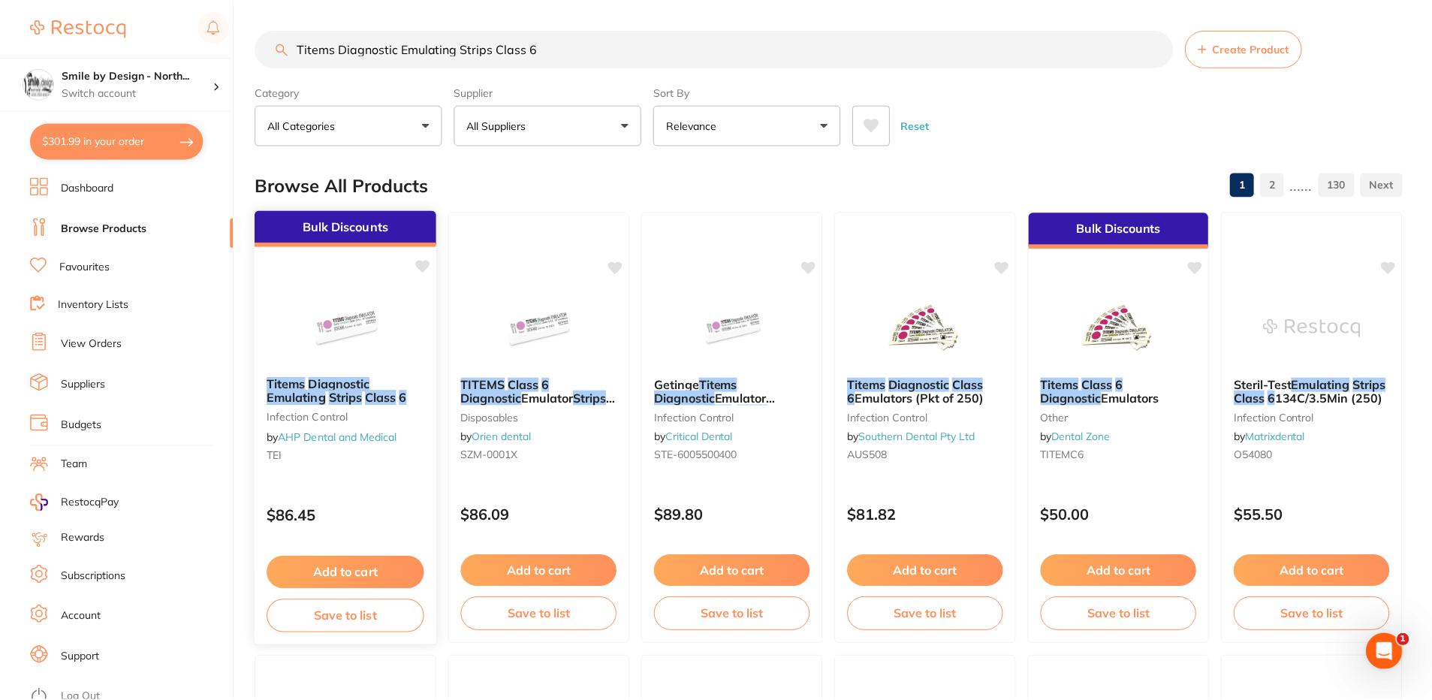
scroll to position [1, 0]
